Goal: Transaction & Acquisition: Obtain resource

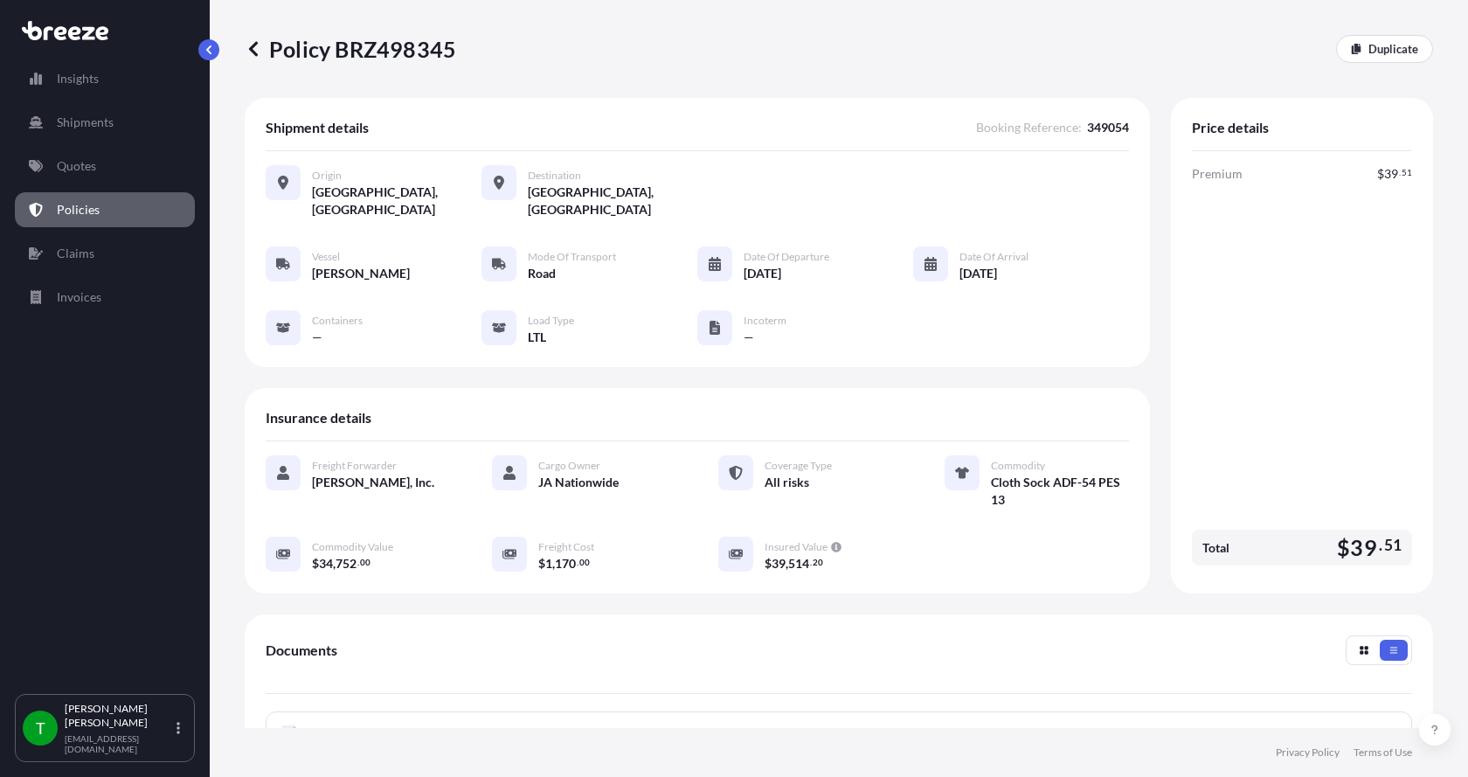
scroll to position [292, 0]
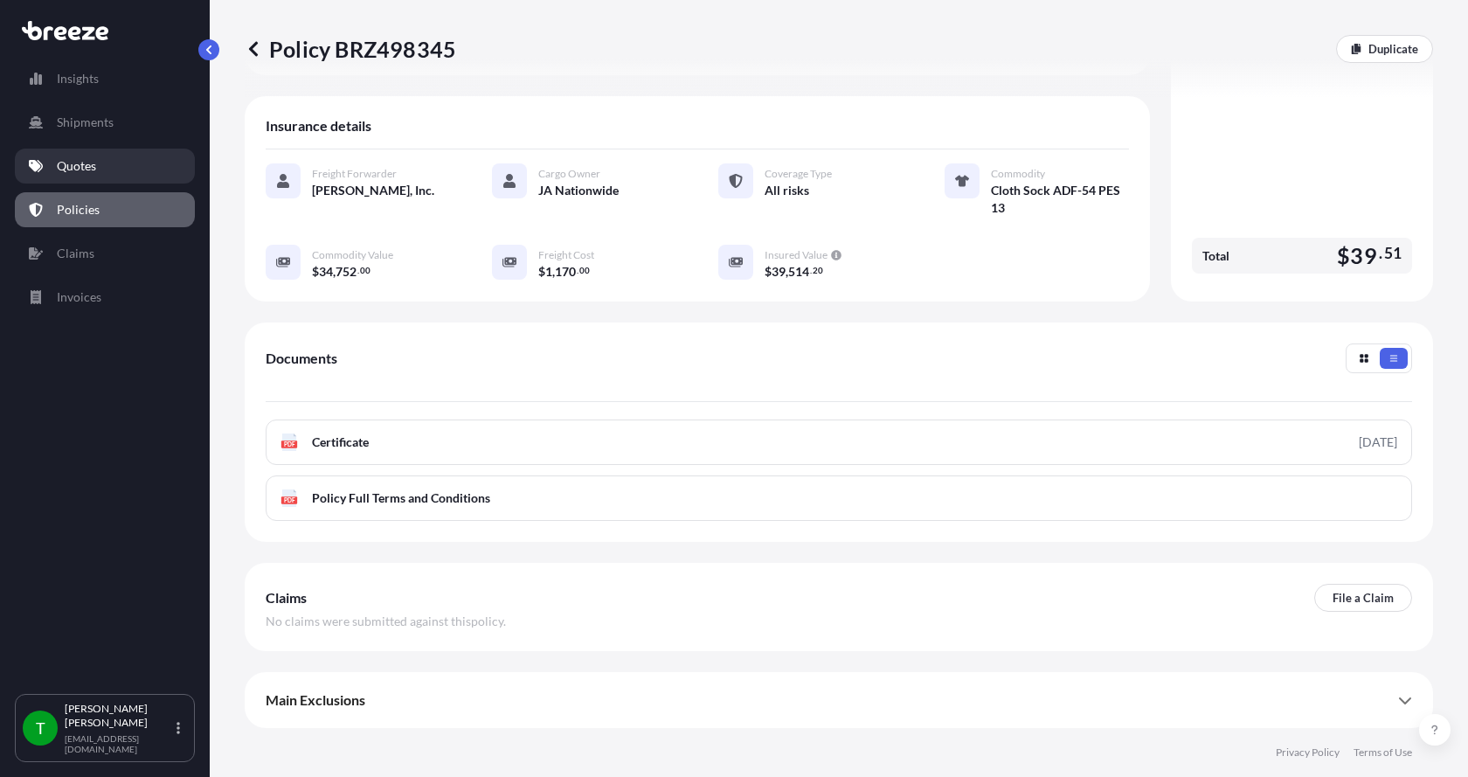
click at [94, 166] on p "Quotes" at bounding box center [76, 165] width 39 height 17
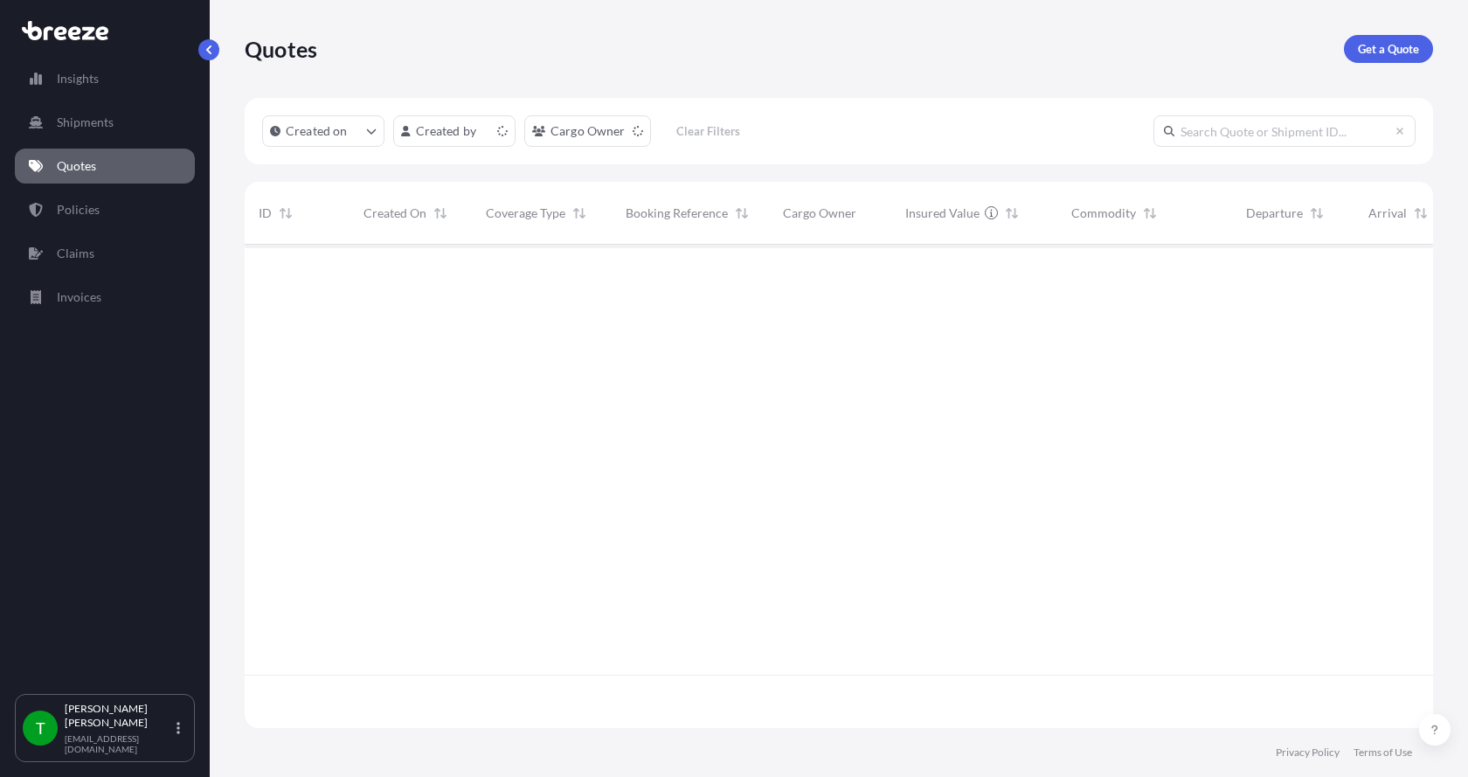
scroll to position [480, 1175]
click at [1376, 38] on link "Get a Quote" at bounding box center [1388, 49] width 89 height 28
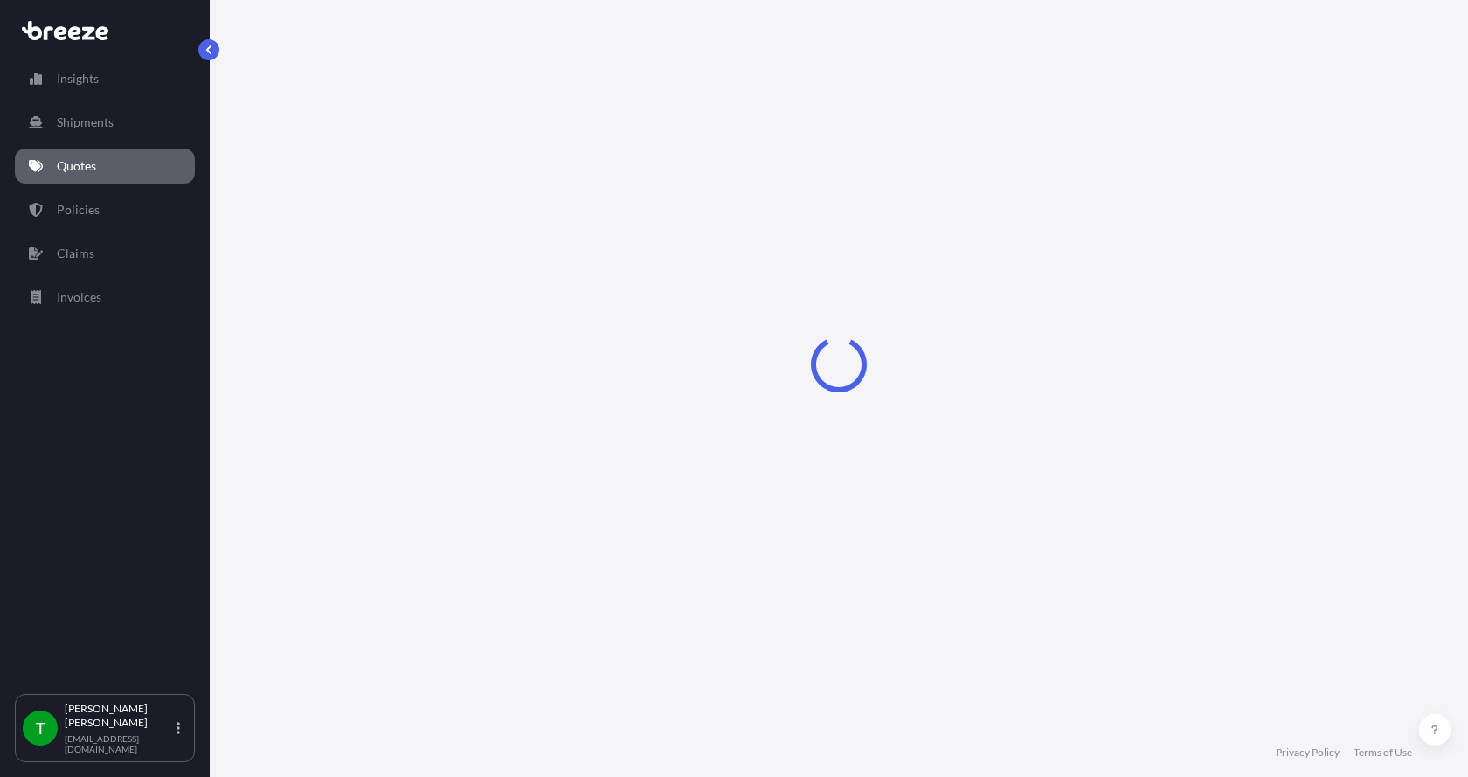
select select "Sea"
select select "1"
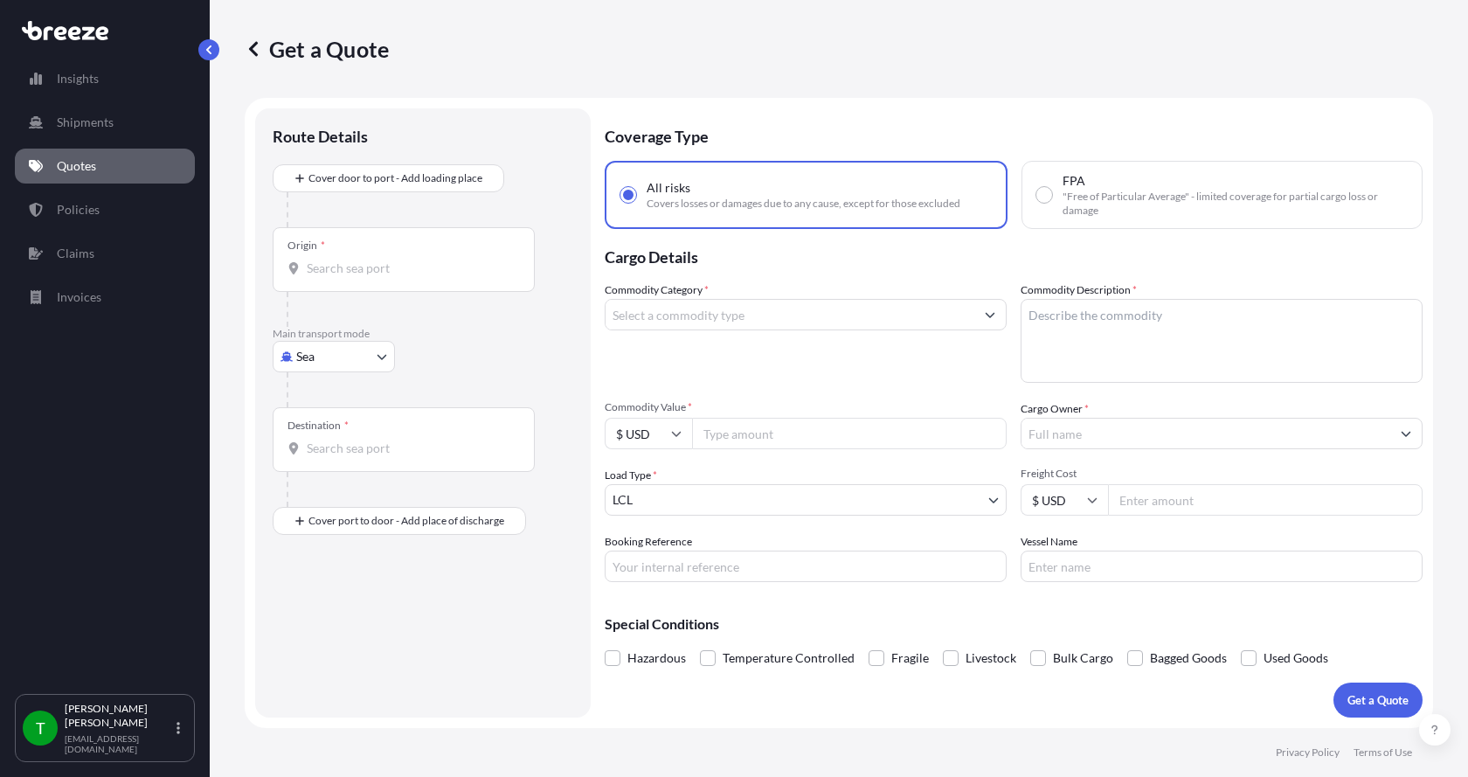
click at [333, 356] on body "Insights Shipments Quotes Policies Claims Invoices T [PERSON_NAME] [EMAIL_ADDRE…" at bounding box center [734, 388] width 1468 height 777
click at [320, 456] on span "Road" at bounding box center [320, 464] width 28 height 17
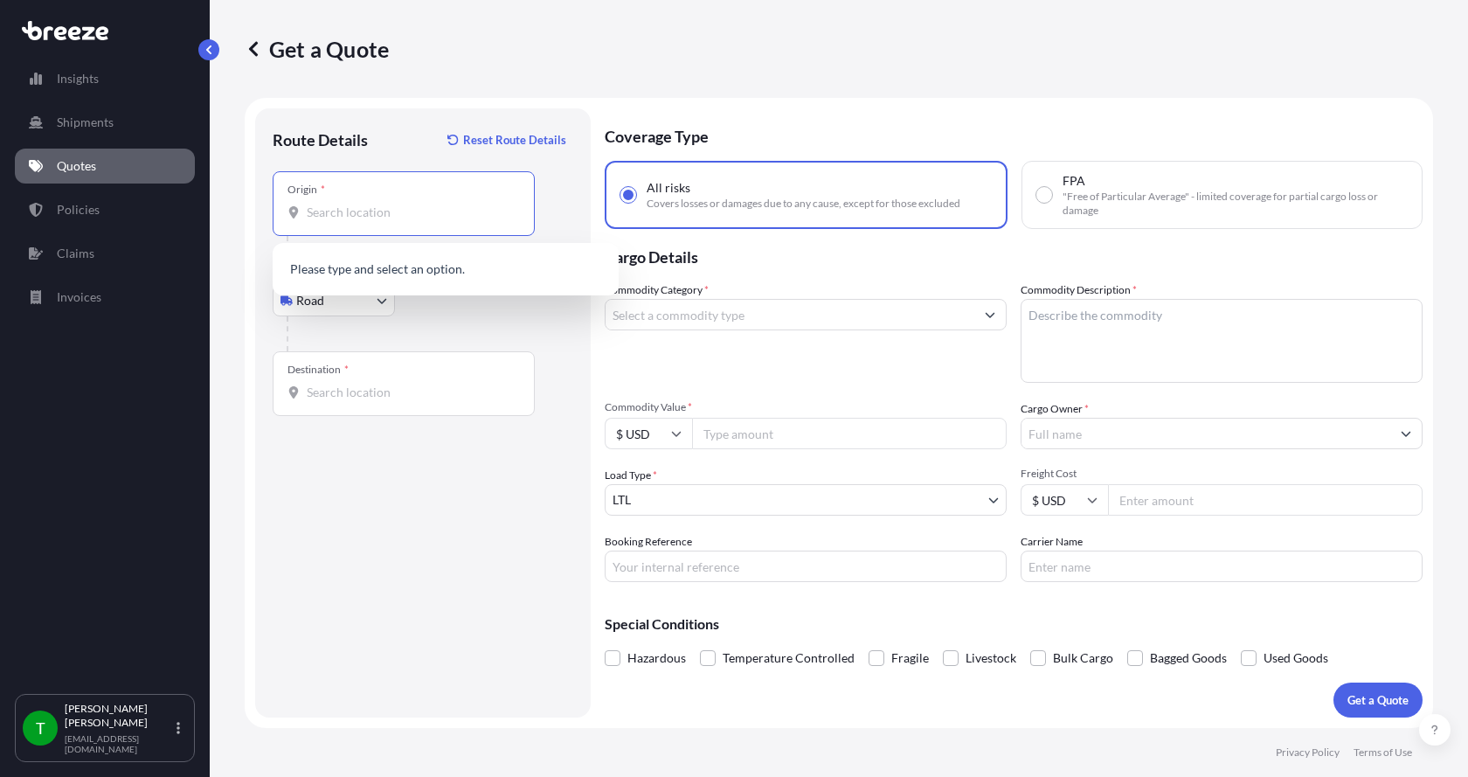
click at [324, 213] on input "Origin *" at bounding box center [410, 212] width 206 height 17
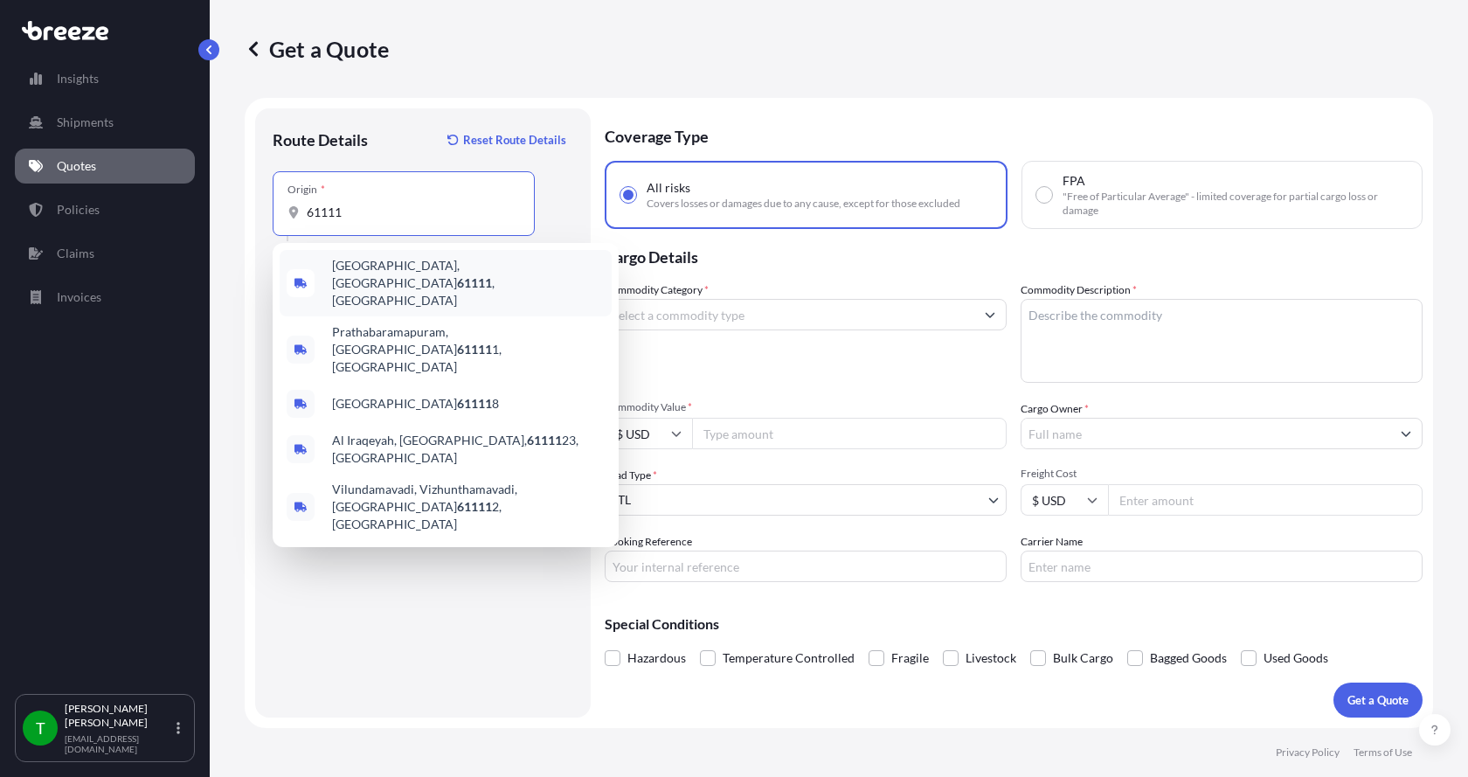
click at [359, 274] on span "[GEOGRAPHIC_DATA] , [GEOGRAPHIC_DATA]" at bounding box center [468, 283] width 273 height 52
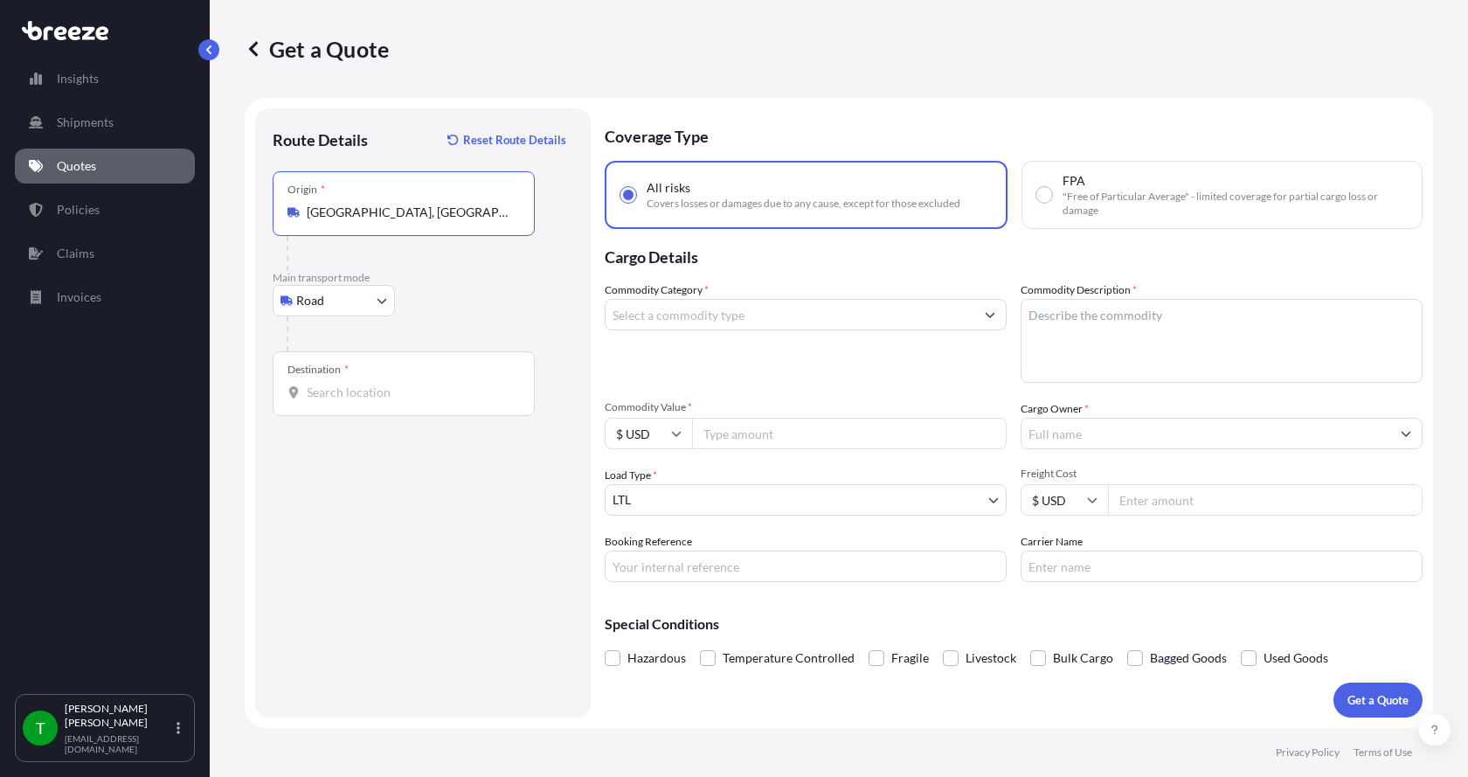
type input "[GEOGRAPHIC_DATA], [GEOGRAPHIC_DATA]"
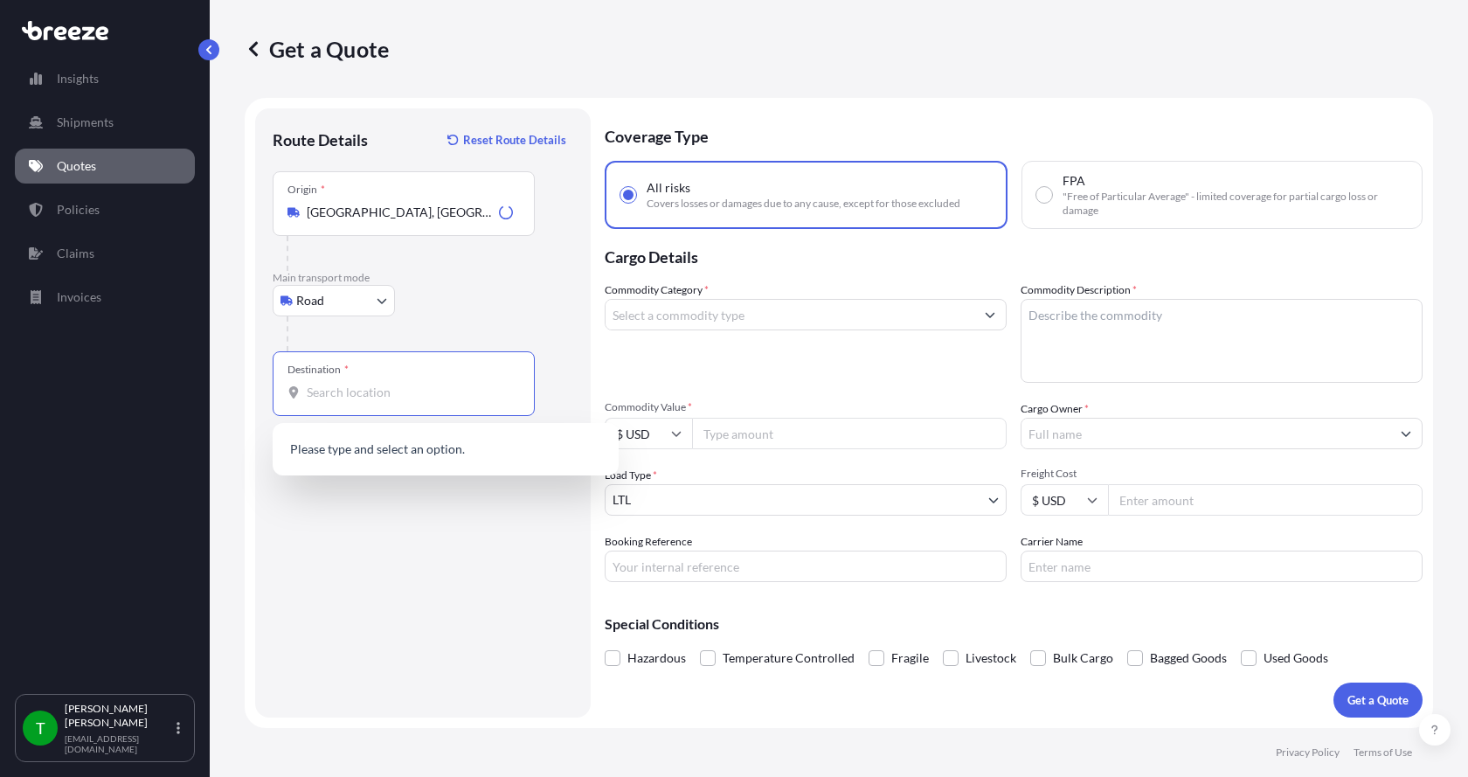
click at [333, 389] on input "Destination *" at bounding box center [410, 392] width 206 height 17
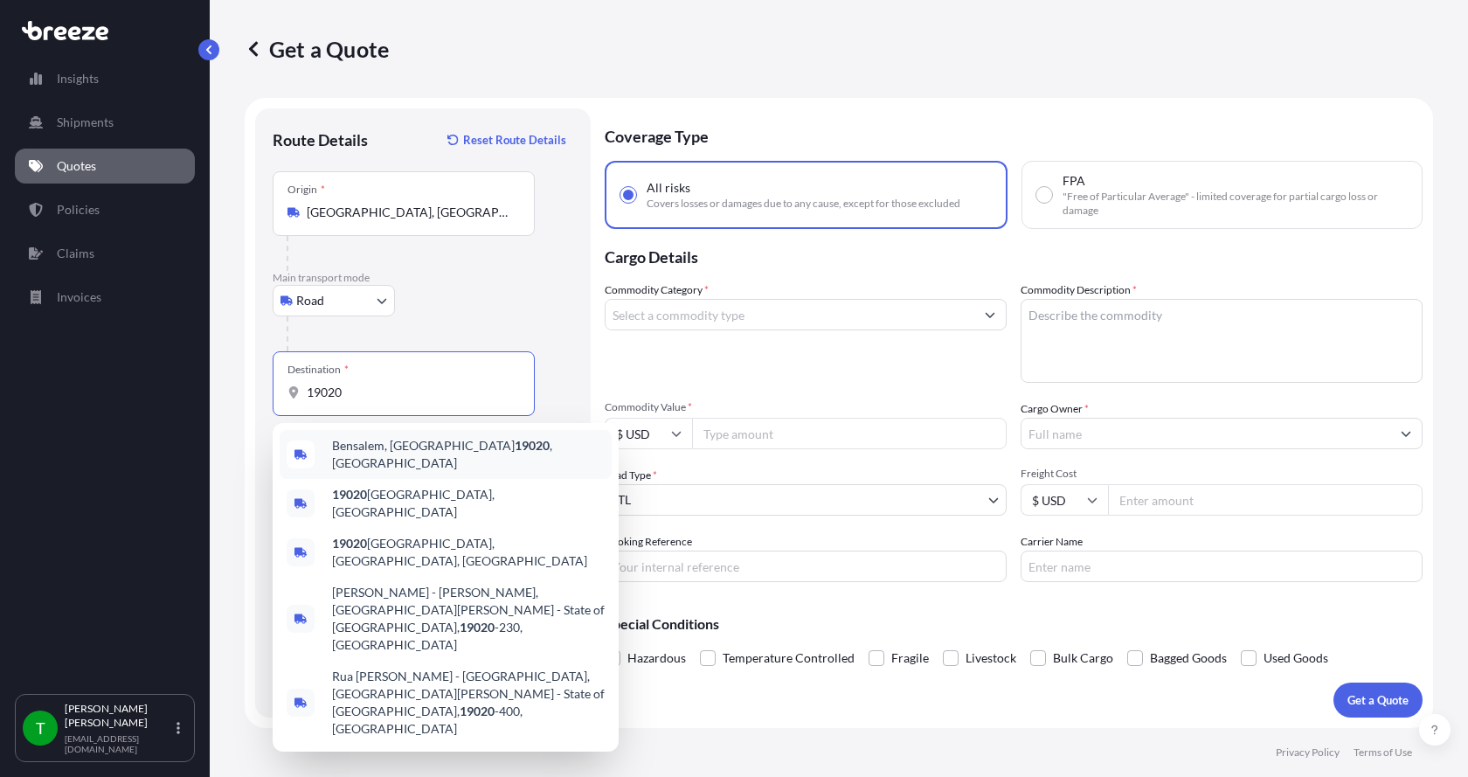
click at [372, 446] on span "Bensalem, PA 19020 , [GEOGRAPHIC_DATA]" at bounding box center [468, 454] width 273 height 35
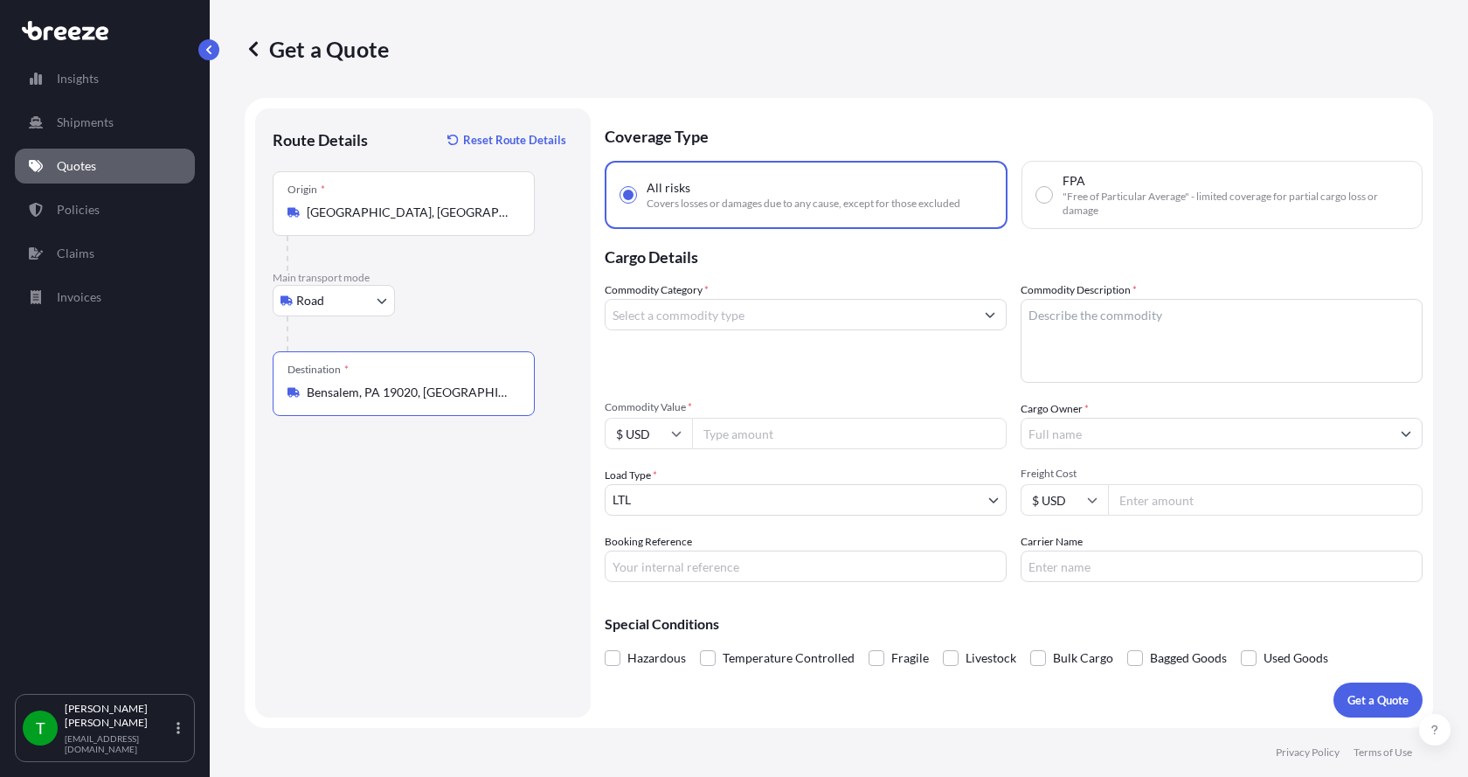
type input "Bensalem, PA 19020, [GEOGRAPHIC_DATA]"
click at [640, 318] on input "Commodity Category *" at bounding box center [789, 314] width 369 height 31
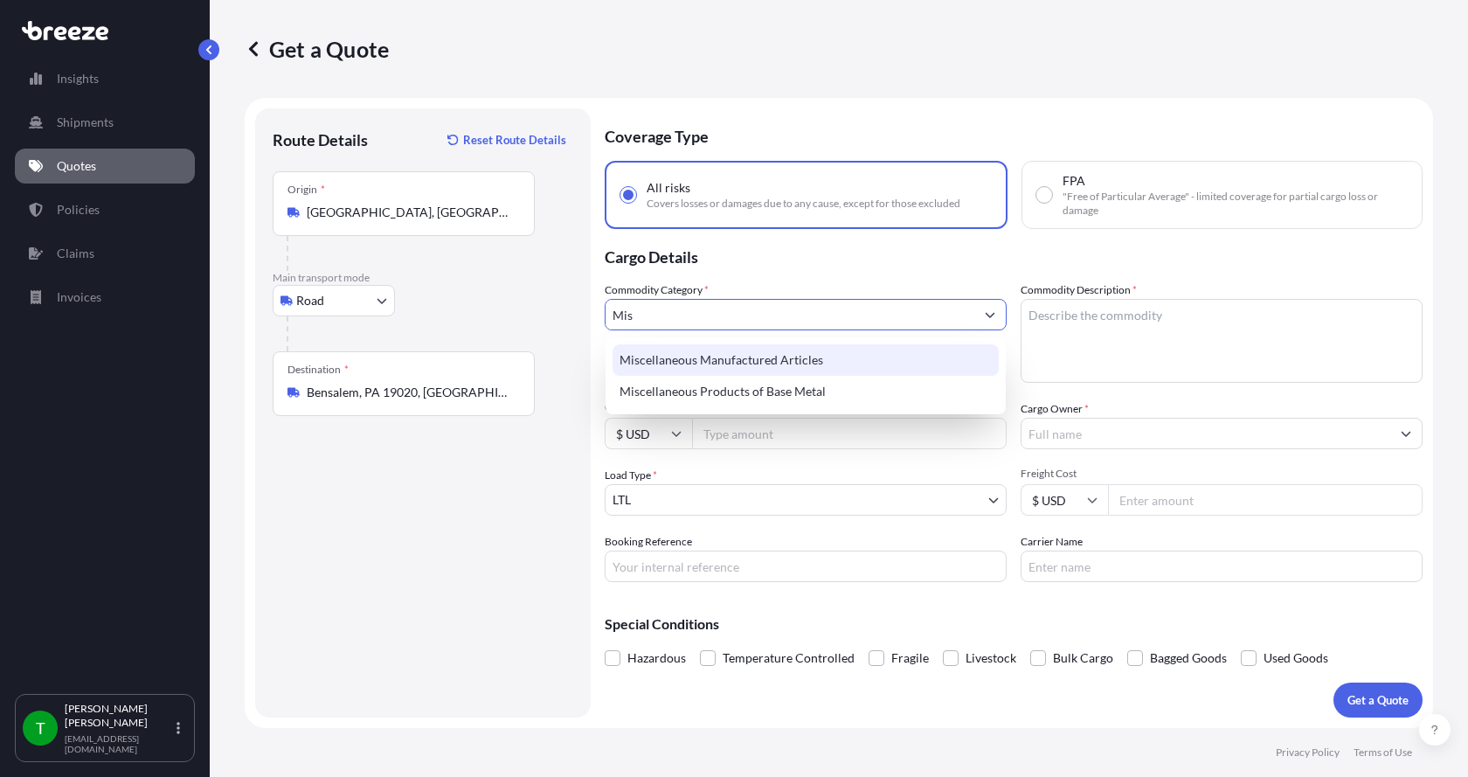
click at [662, 362] on div "Miscellaneous Manufactured Articles" at bounding box center [805, 359] width 386 height 31
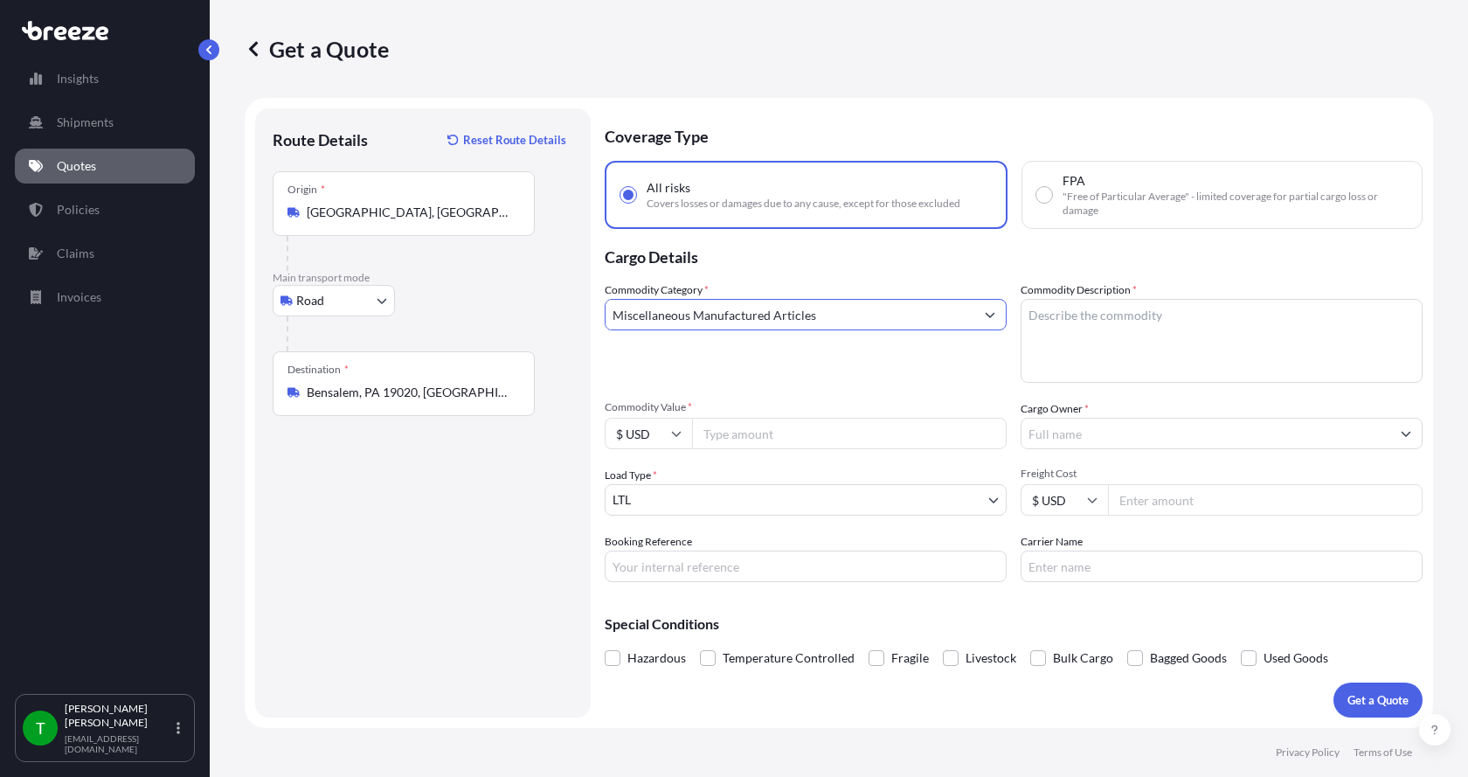
type input "Miscellaneous Manufactured Articles"
click at [1062, 318] on textarea "Commodity Description *" at bounding box center [1222, 341] width 402 height 84
type textarea "Parts Motor AER 5HP"
click at [840, 432] on input "Commodity Value *" at bounding box center [849, 433] width 315 height 31
click at [721, 432] on input "Commodity Value *" at bounding box center [849, 433] width 315 height 31
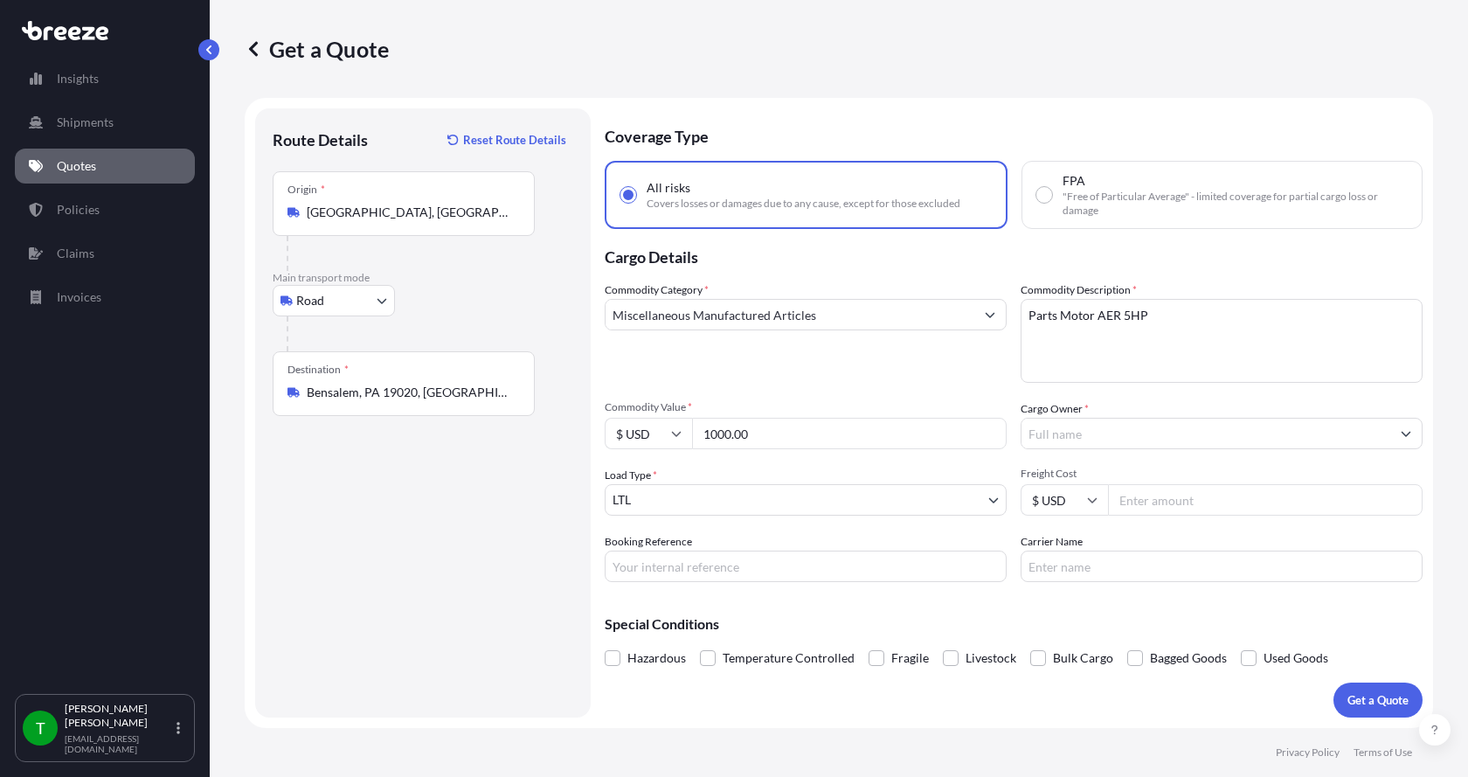
type input "1000.00"
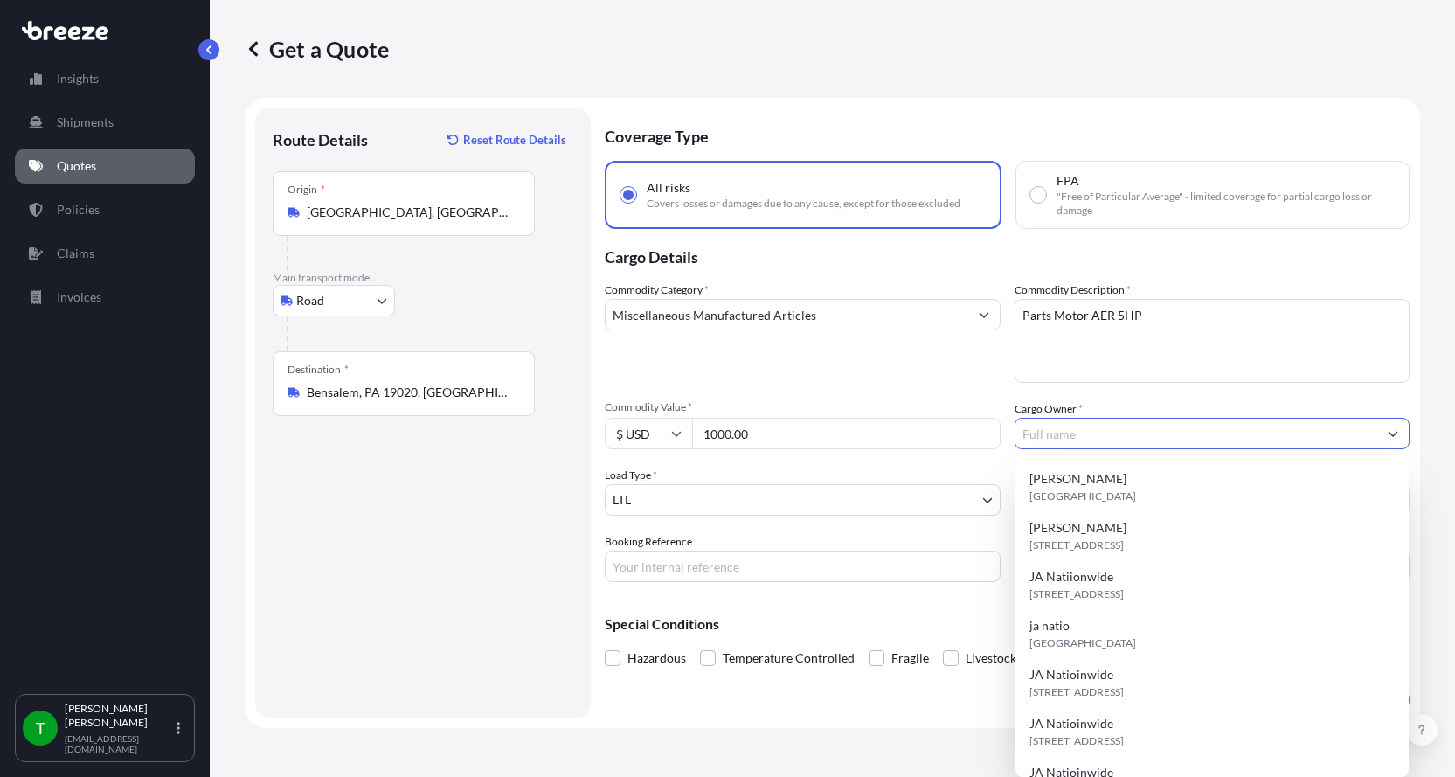
click at [1055, 431] on input "Cargo Owner *" at bounding box center [1196, 433] width 363 height 31
type input "JA Nationwide"
click at [662, 573] on input "Booking Reference" at bounding box center [803, 565] width 396 height 31
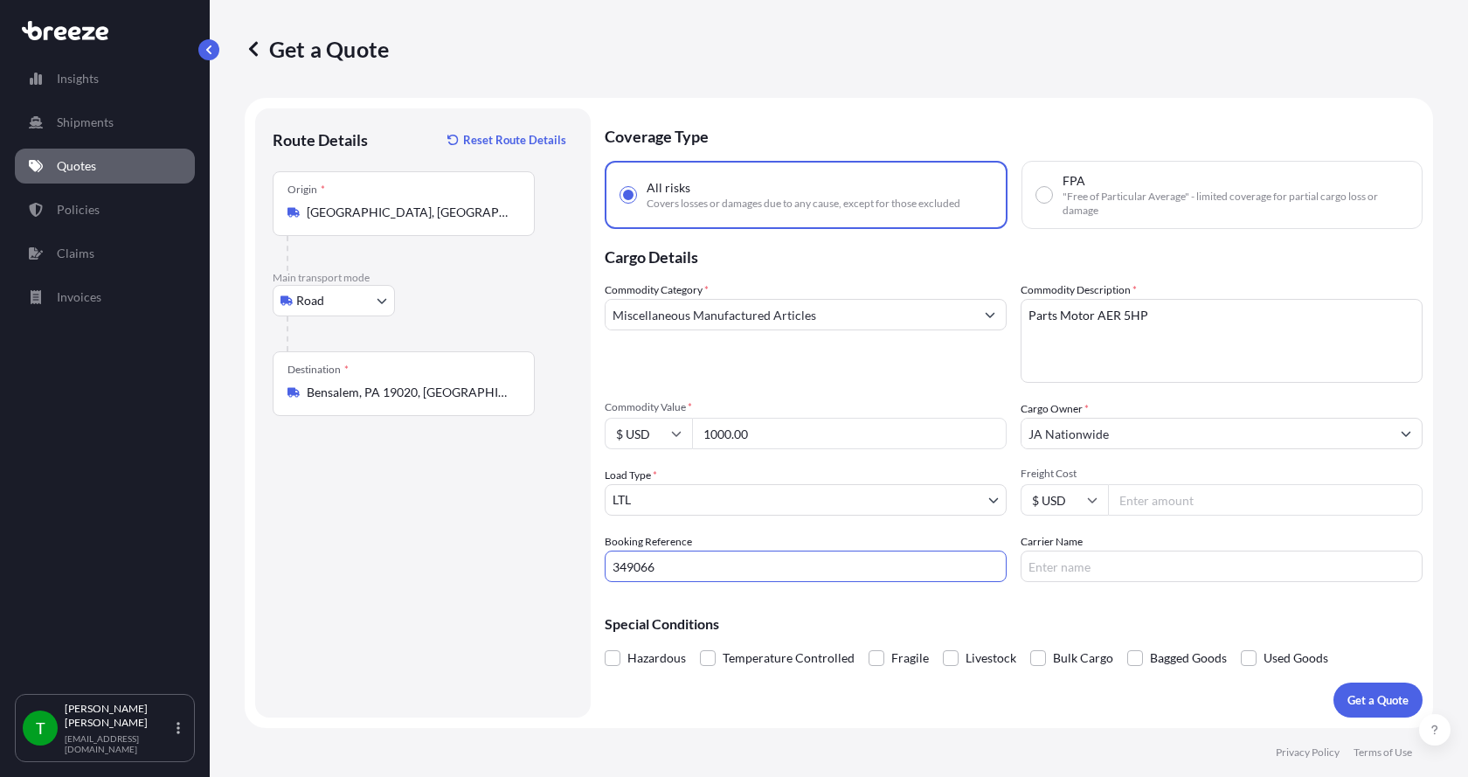
type input "349066"
click at [1139, 503] on input "Freight Cost" at bounding box center [1265, 499] width 315 height 31
type input "335.00"
click at [1078, 567] on input "Carrier Name" at bounding box center [1222, 565] width 402 height 31
type input "[PERSON_NAME] XPO"
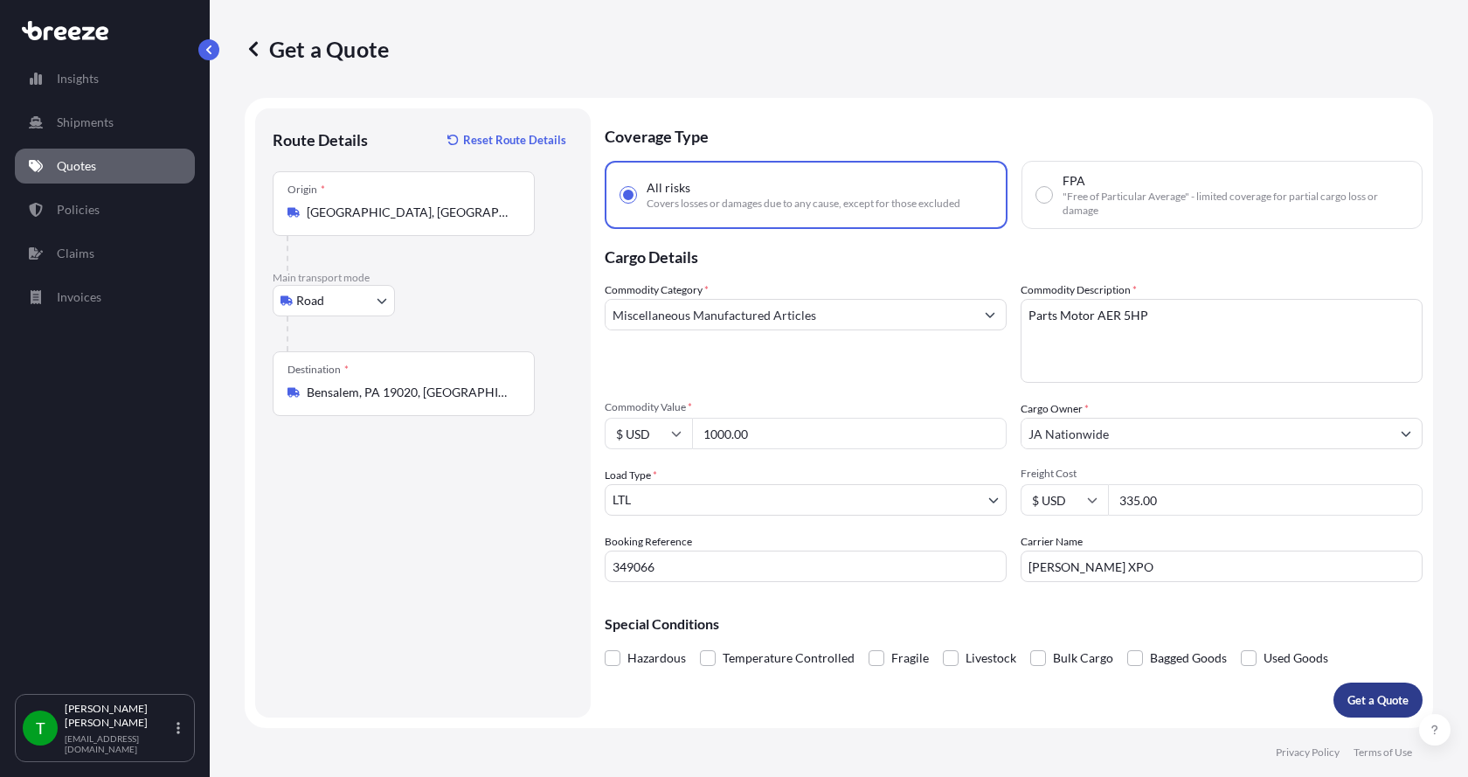
click at [1370, 693] on p "Get a Quote" at bounding box center [1377, 699] width 61 height 17
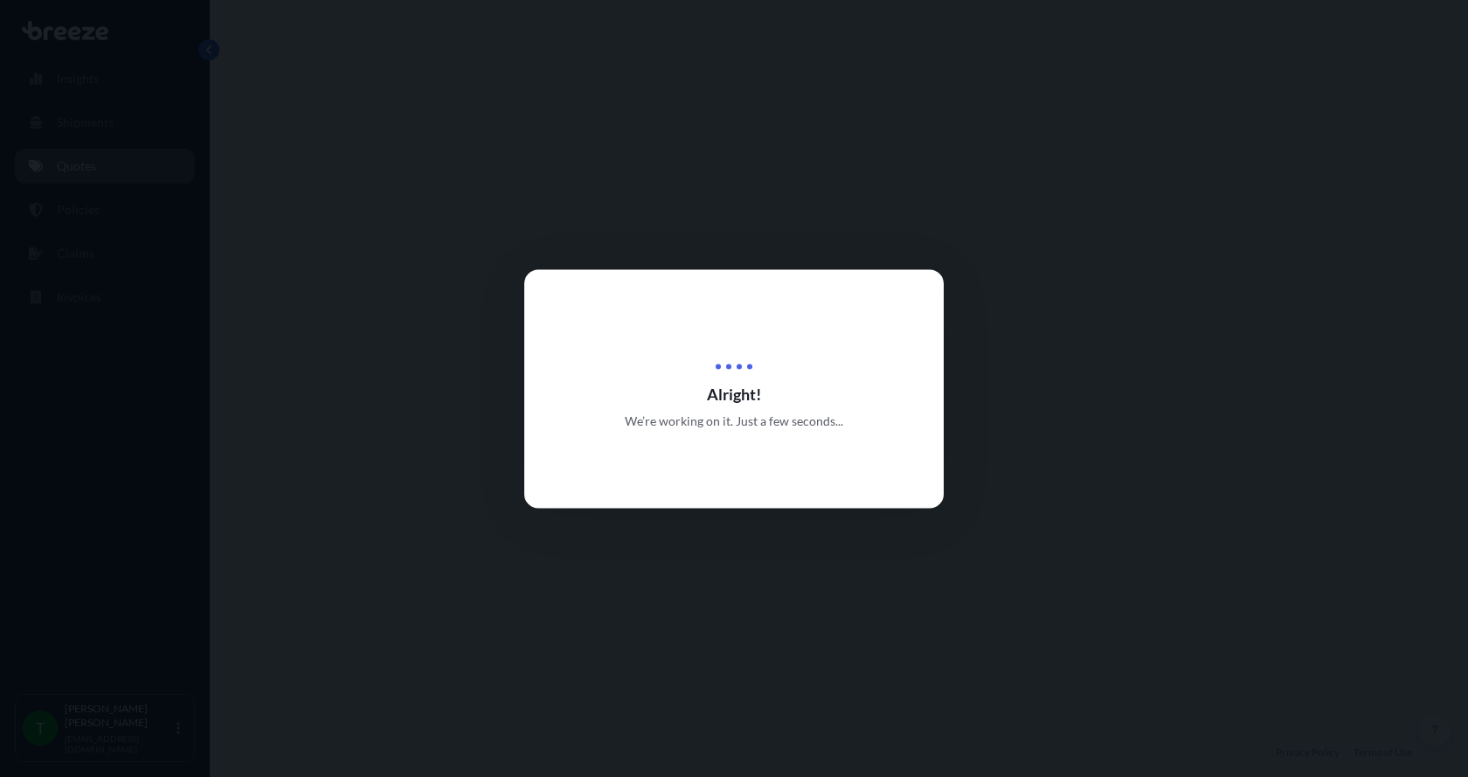
select select "Road"
select select "1"
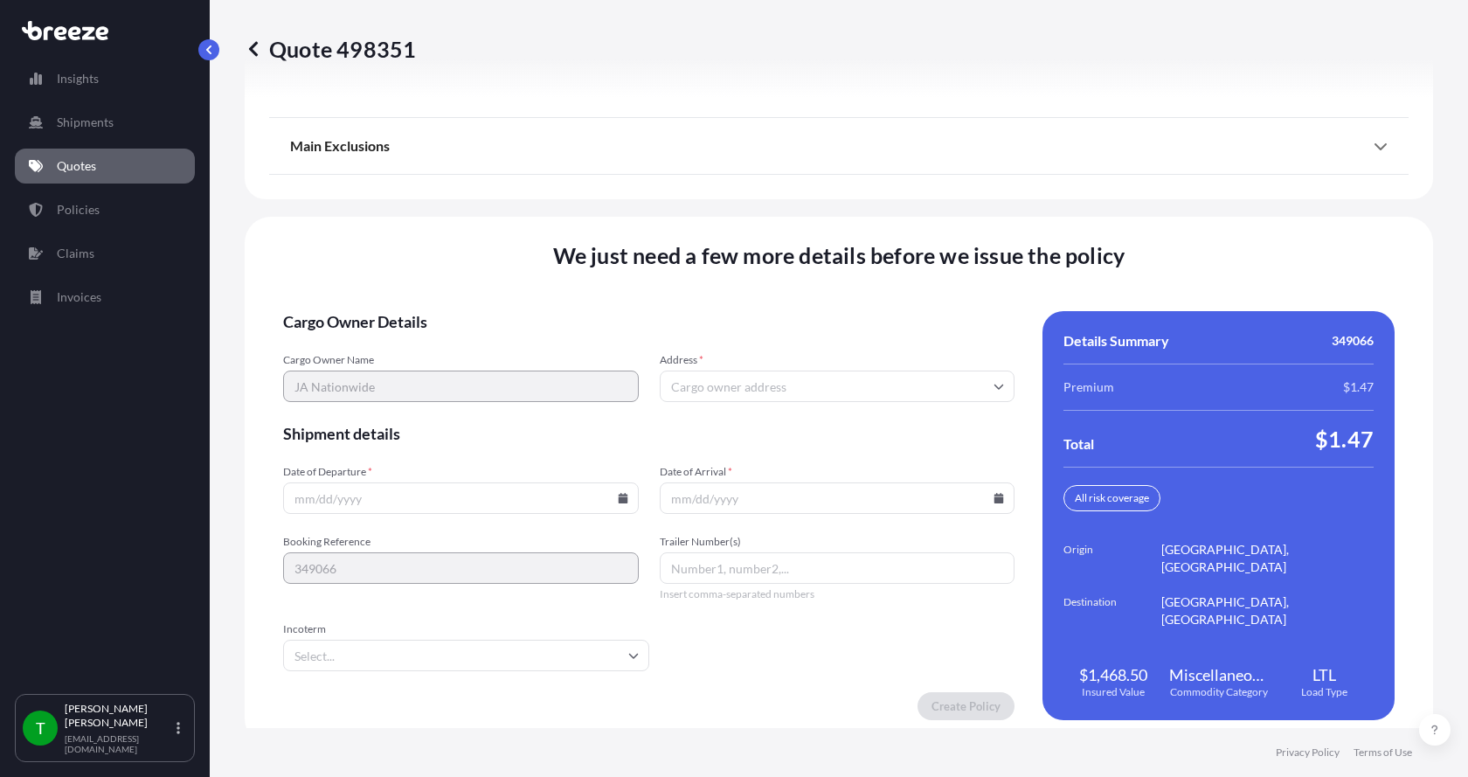
scroll to position [2299, 0]
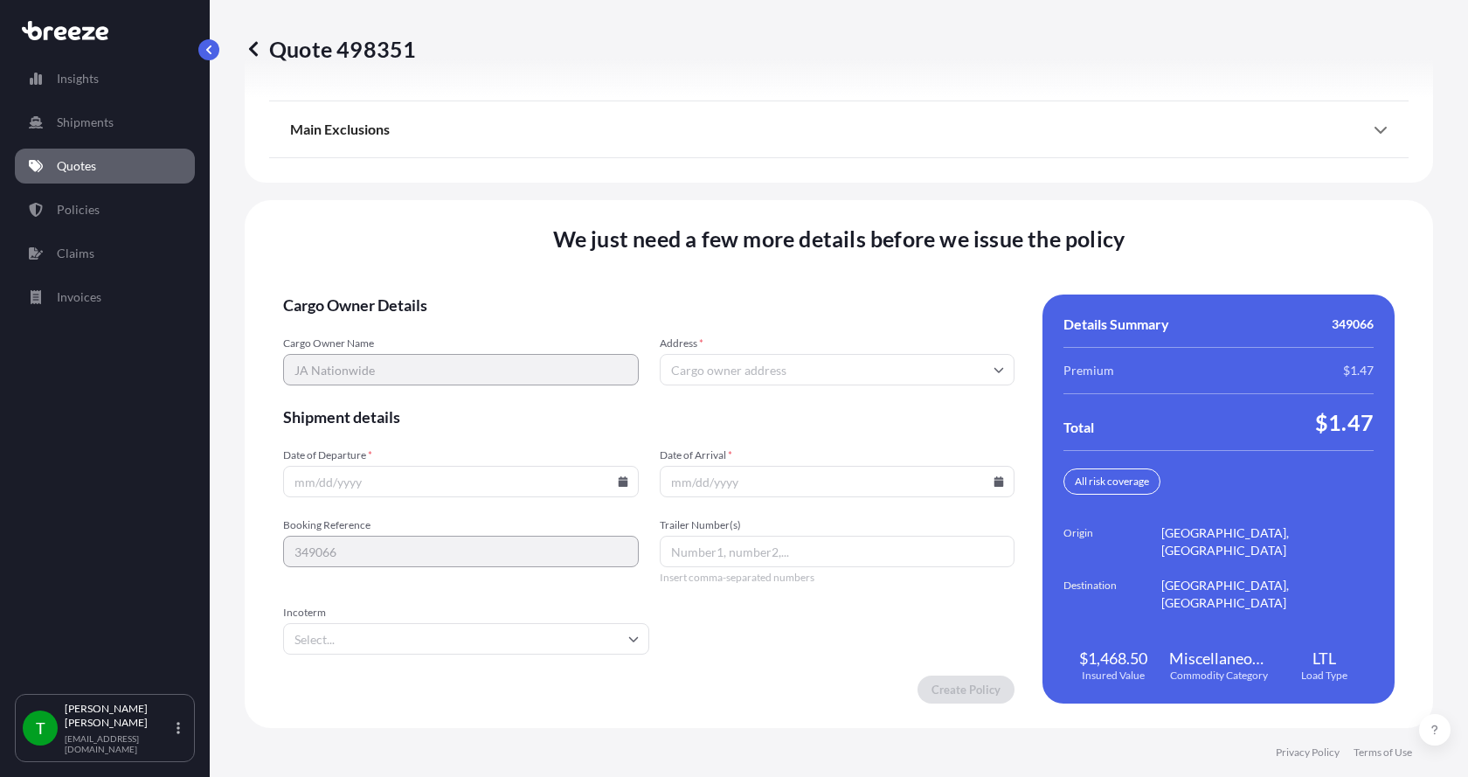
click at [716, 376] on input "Address *" at bounding box center [838, 369] width 356 height 31
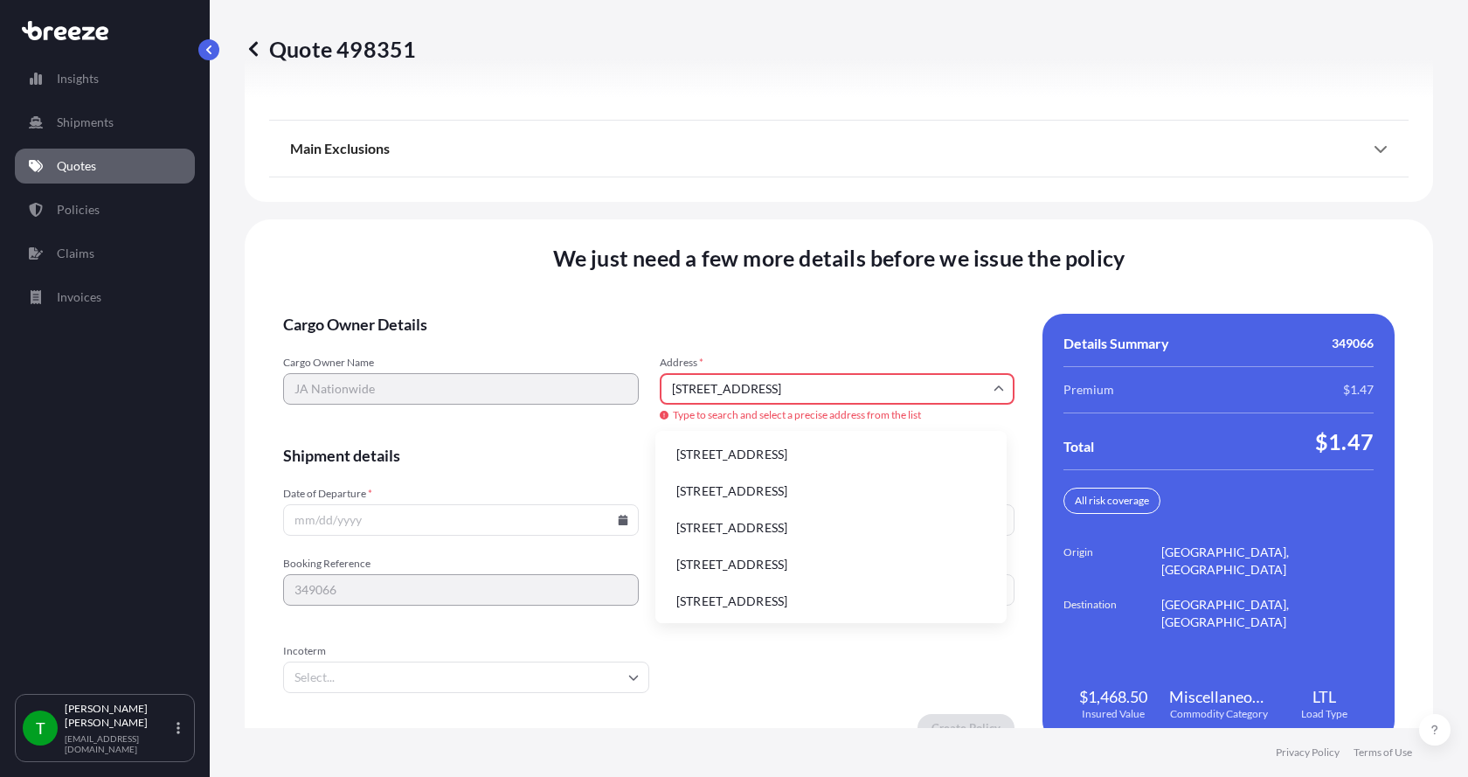
click at [713, 453] on li "[STREET_ADDRESS]" at bounding box center [830, 454] width 337 height 33
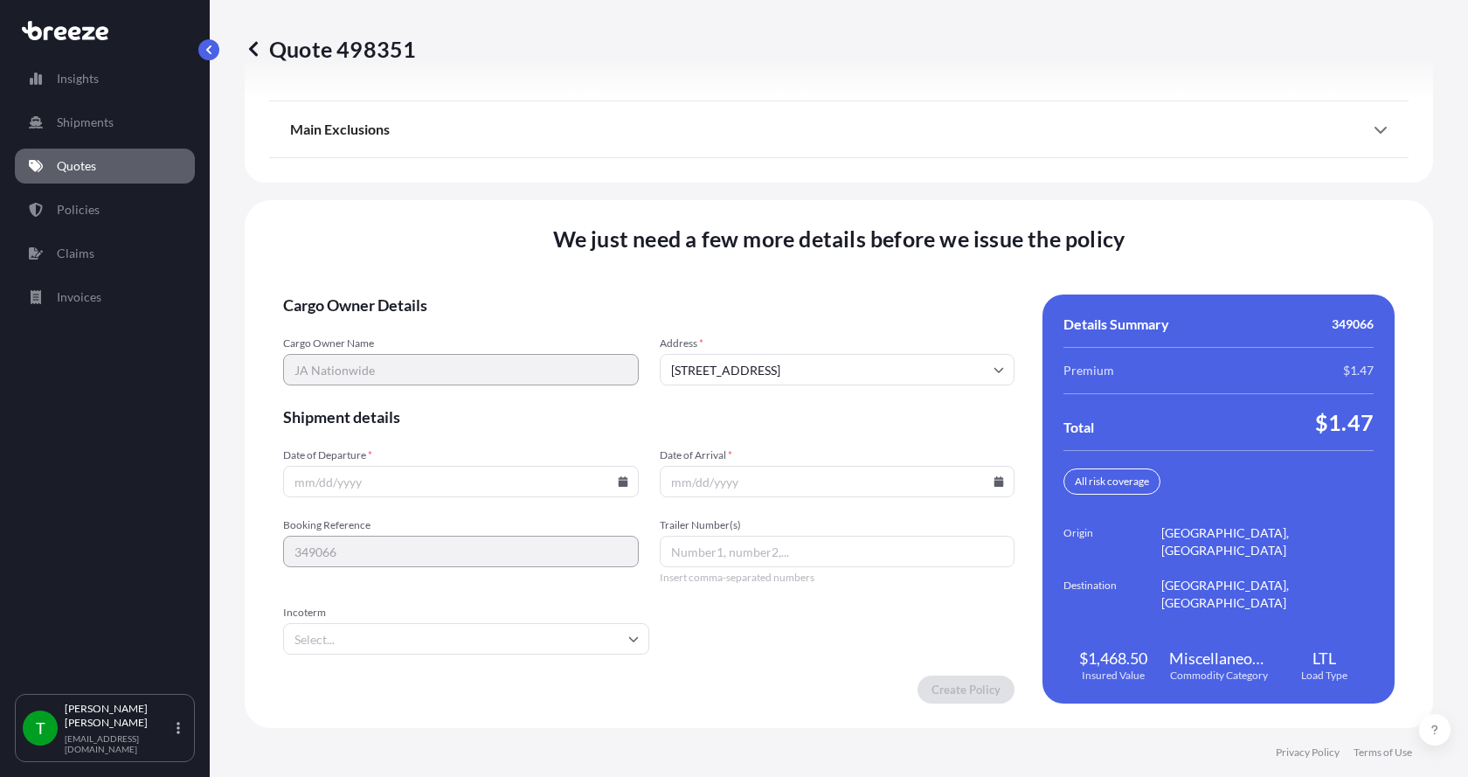
type input "[STREET_ADDRESS]"
click at [619, 487] on input "Date of Departure *" at bounding box center [461, 481] width 356 height 31
click at [619, 481] on icon at bounding box center [623, 481] width 10 height 10
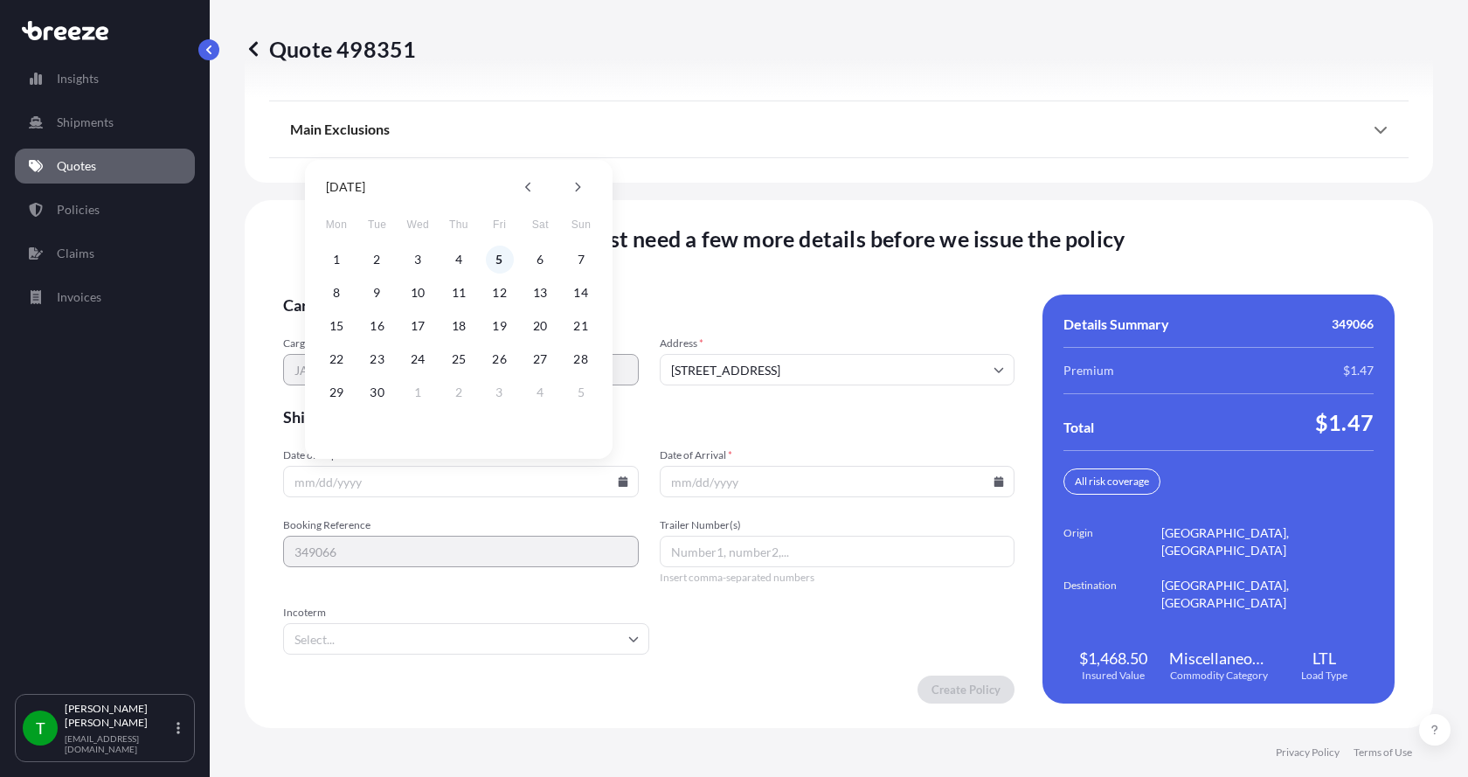
click at [502, 262] on button "5" at bounding box center [500, 260] width 28 height 28
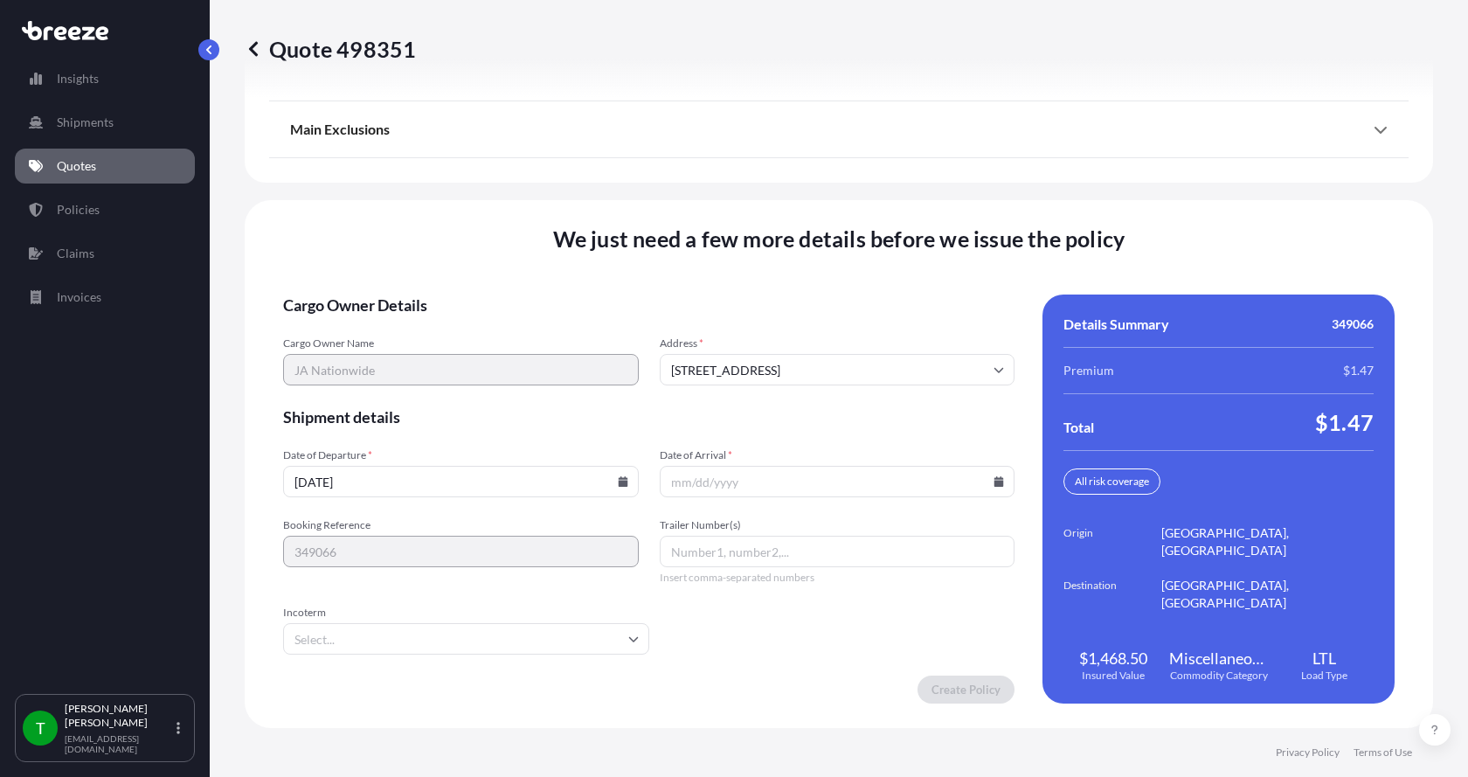
type input "[DATE]"
click at [994, 478] on icon at bounding box center [999, 481] width 10 height 10
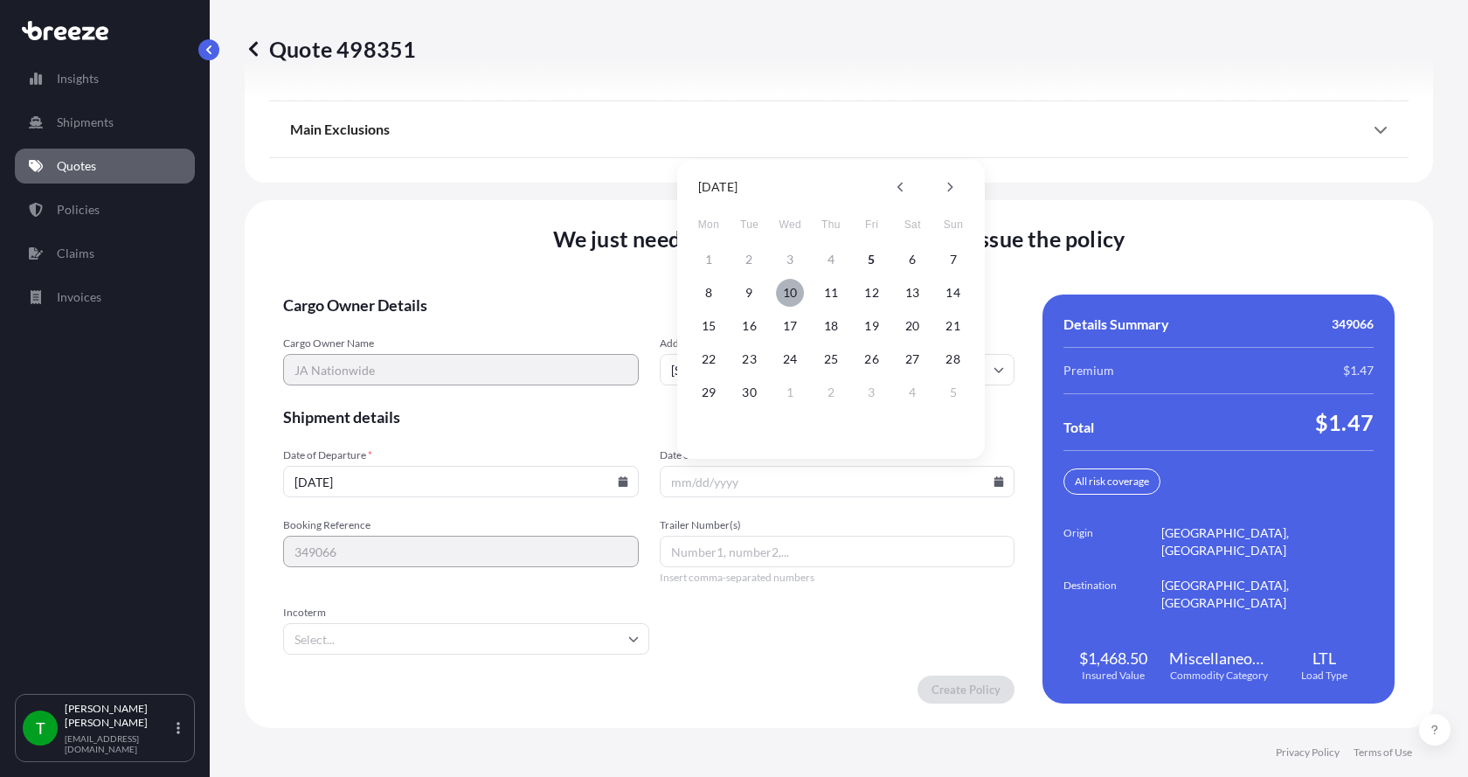
click at [787, 292] on button "10" at bounding box center [790, 293] width 28 height 28
type input "[DATE]"
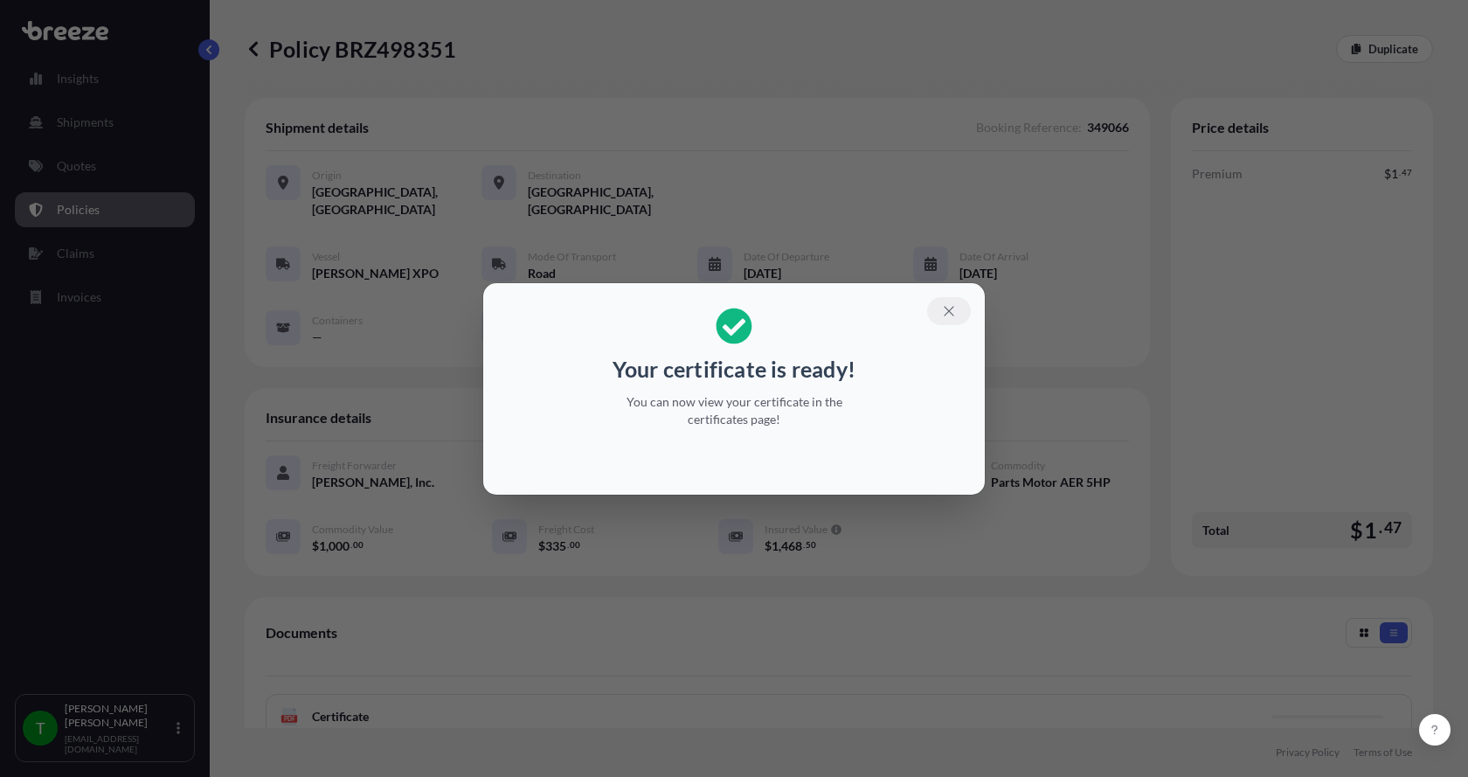
click at [945, 306] on icon "button" at bounding box center [949, 311] width 16 height 16
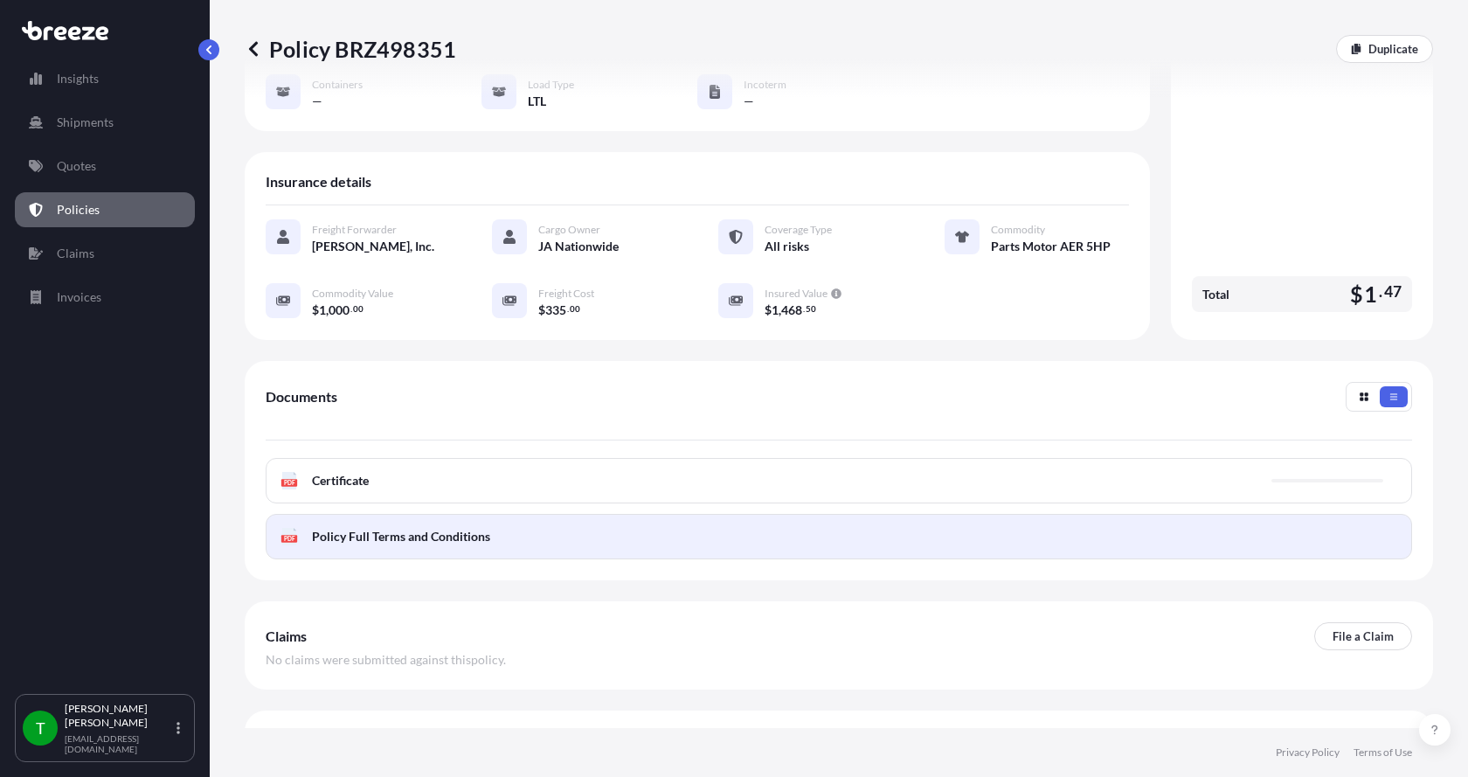
scroll to position [257, 0]
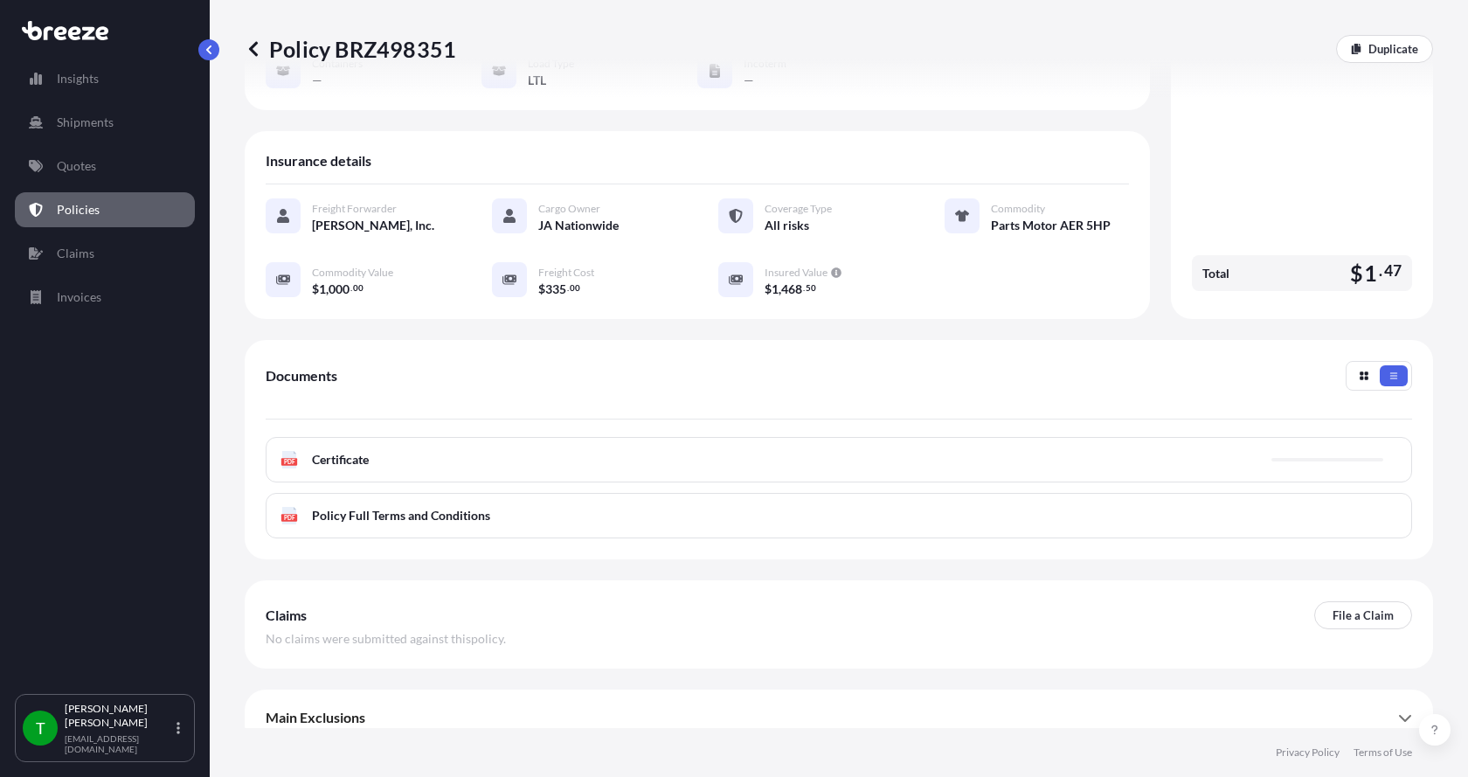
click at [288, 451] on icon at bounding box center [289, 459] width 15 height 17
click at [287, 459] on text "PDF" at bounding box center [289, 462] width 11 height 6
